Goal: Check status: Check status

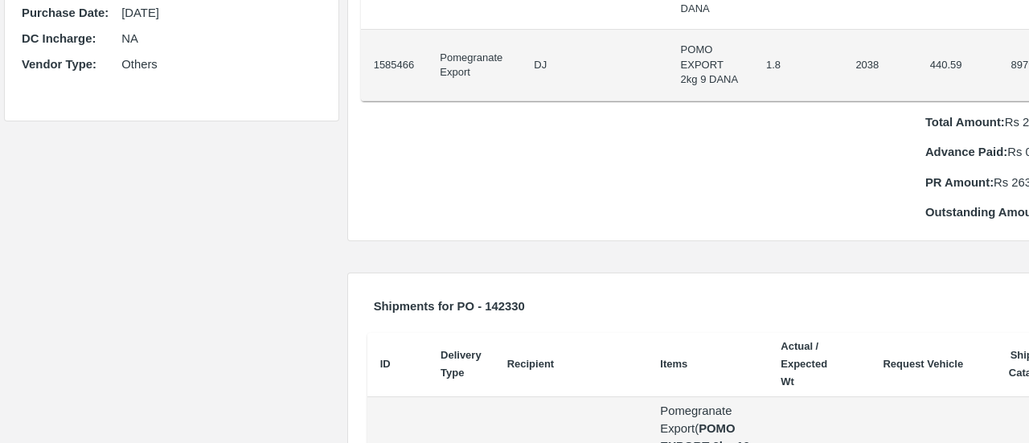
scroll to position [412, 0]
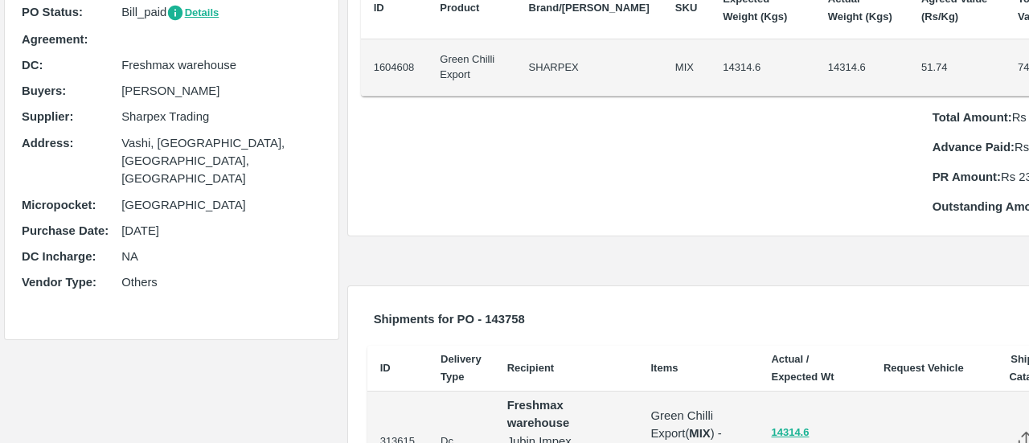
scroll to position [221, 0]
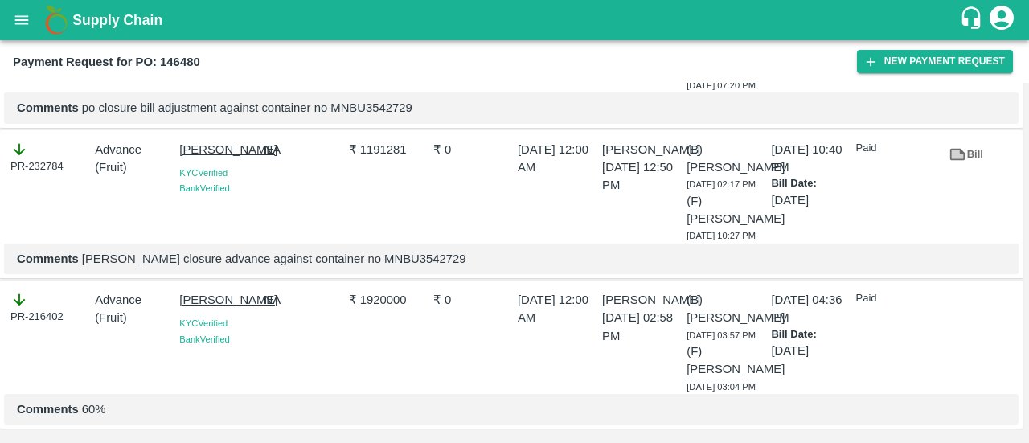
scroll to position [219, 0]
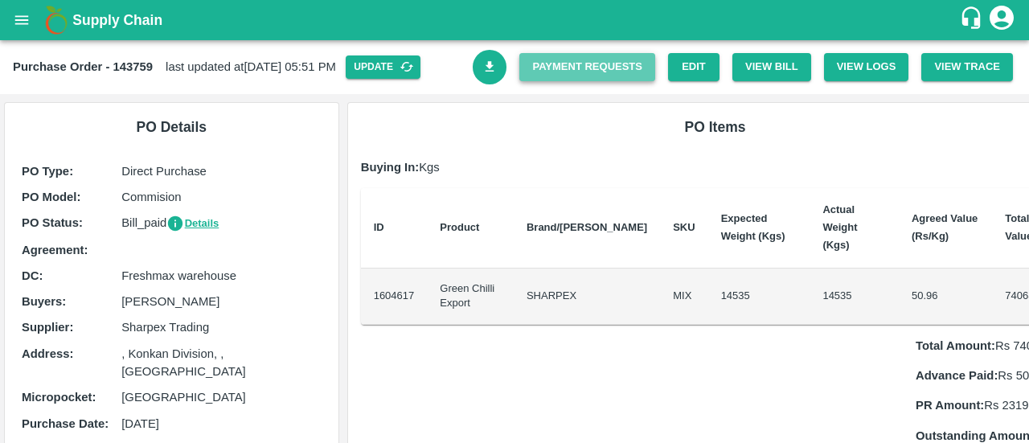
click at [598, 70] on link "Payment Requests" at bounding box center [587, 67] width 136 height 28
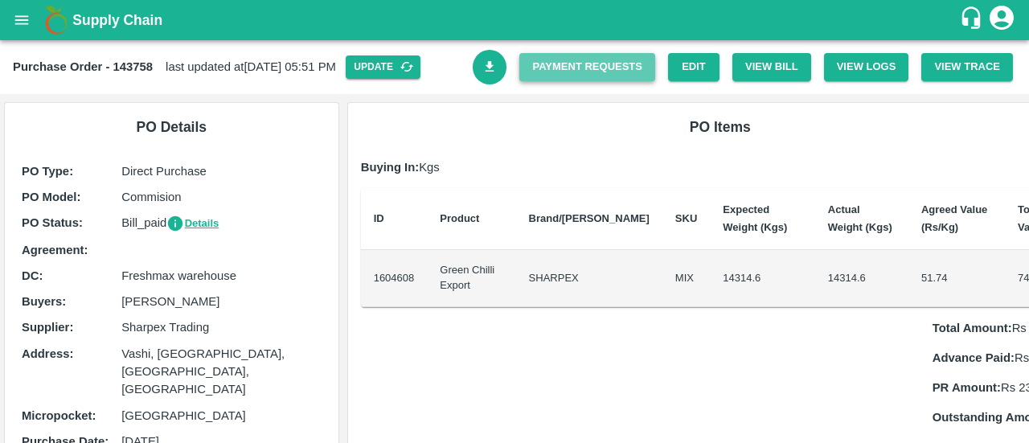
click at [645, 64] on link "Payment Requests" at bounding box center [587, 67] width 136 height 28
